Goal: Task Accomplishment & Management: Manage account settings

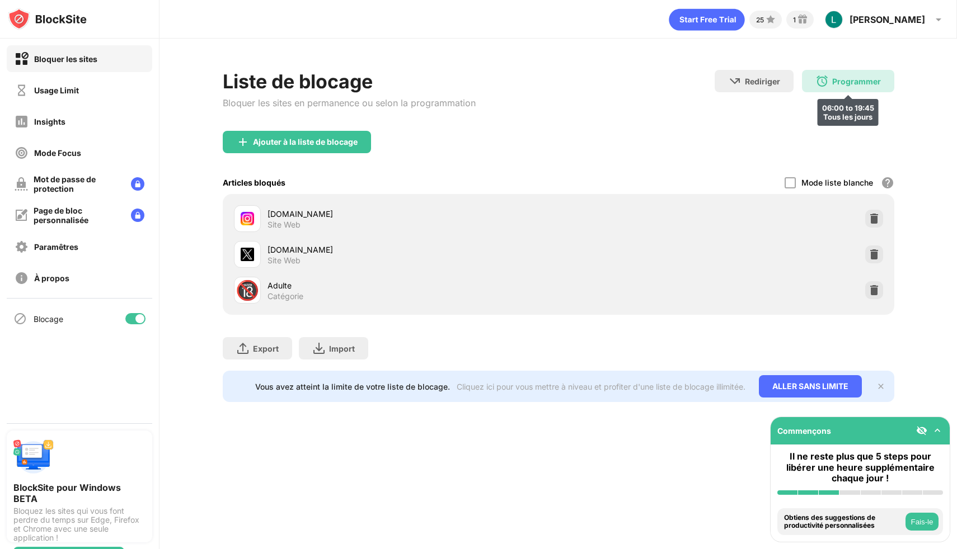
click at [829, 82] on div "Programmer 06:00 to 19:45 Tous les jours" at bounding box center [848, 81] width 92 height 22
